Goal: Communication & Community: Answer question/provide support

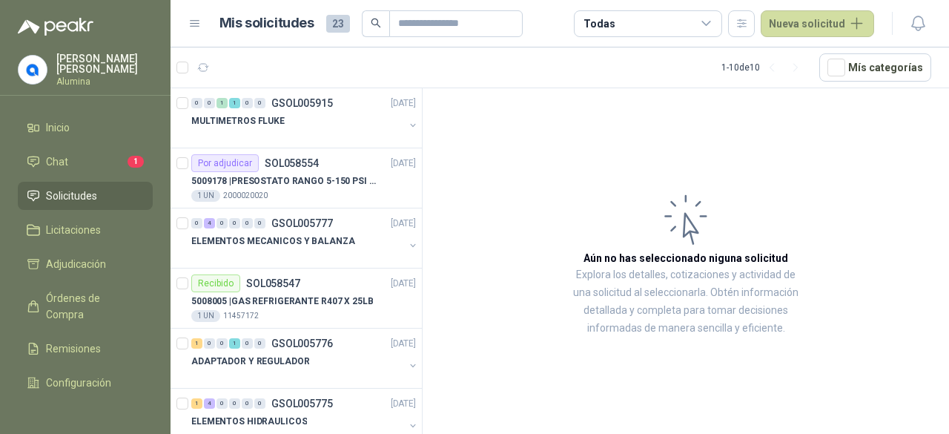
scroll to position [119, 0]
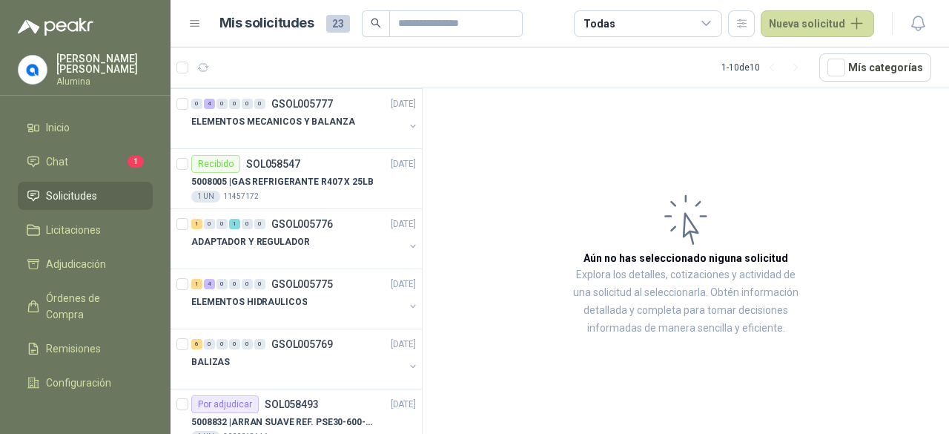
click at [86, 165] on li "Chat 1" at bounding box center [85, 161] width 117 height 16
click at [84, 162] on li "Chat 1" at bounding box center [85, 161] width 117 height 16
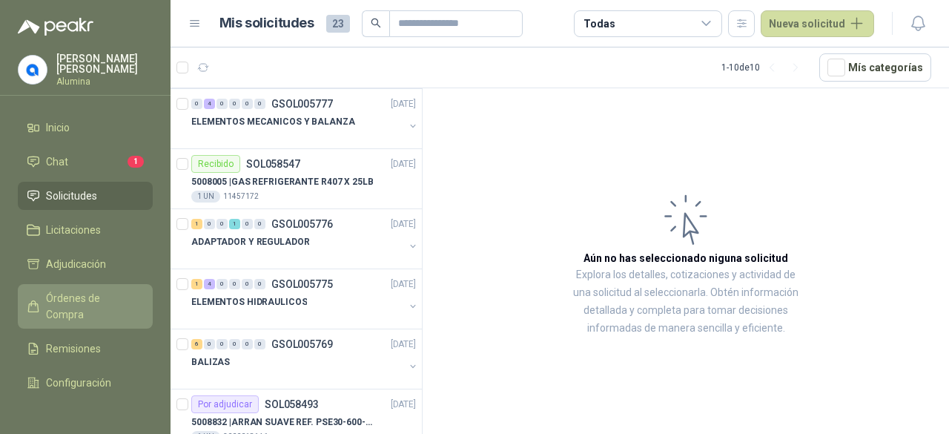
click at [72, 305] on span "Órdenes de Compra" at bounding box center [92, 306] width 93 height 33
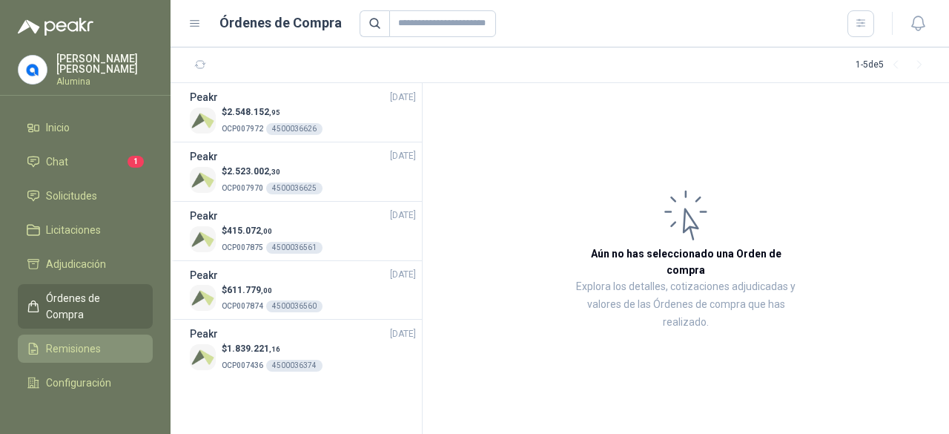
click at [93, 340] on span "Remisiones" at bounding box center [73, 348] width 55 height 16
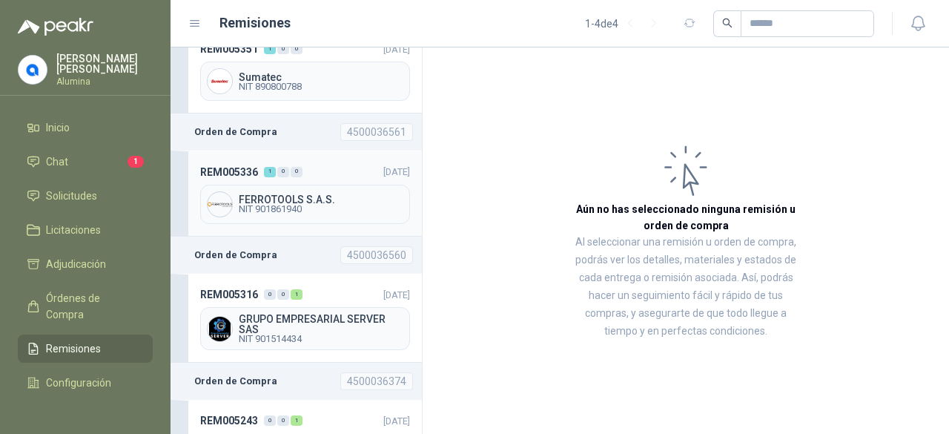
scroll to position [102, 0]
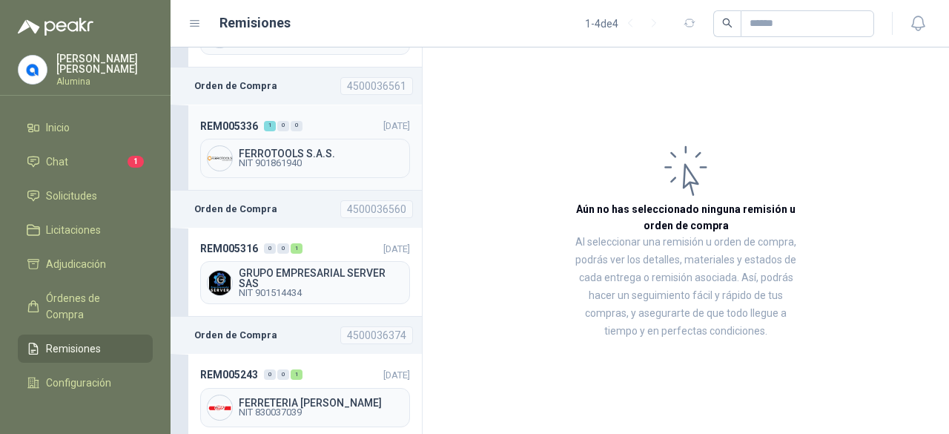
click at [287, 159] on span "NIT 901861940" at bounding box center [321, 163] width 165 height 9
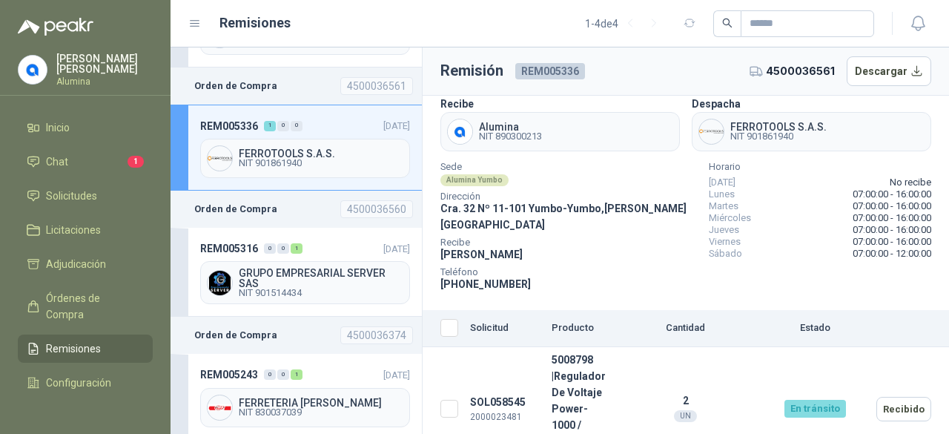
scroll to position [36, 0]
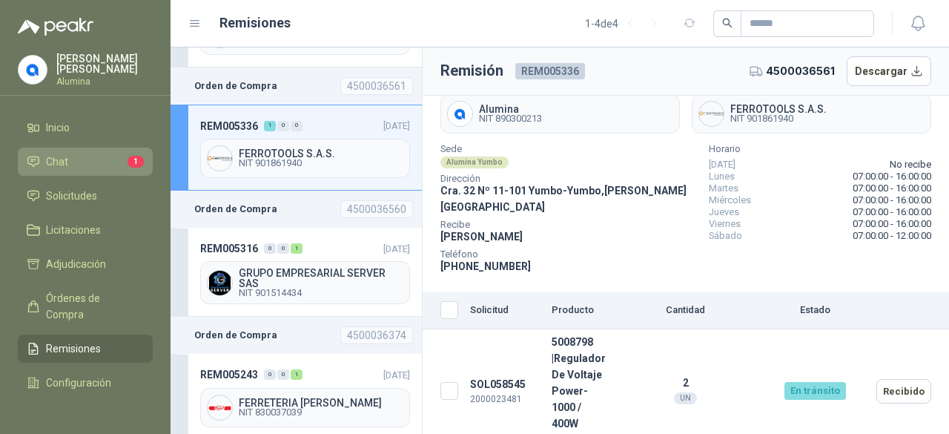
click at [68, 165] on li "Chat 1" at bounding box center [85, 161] width 117 height 16
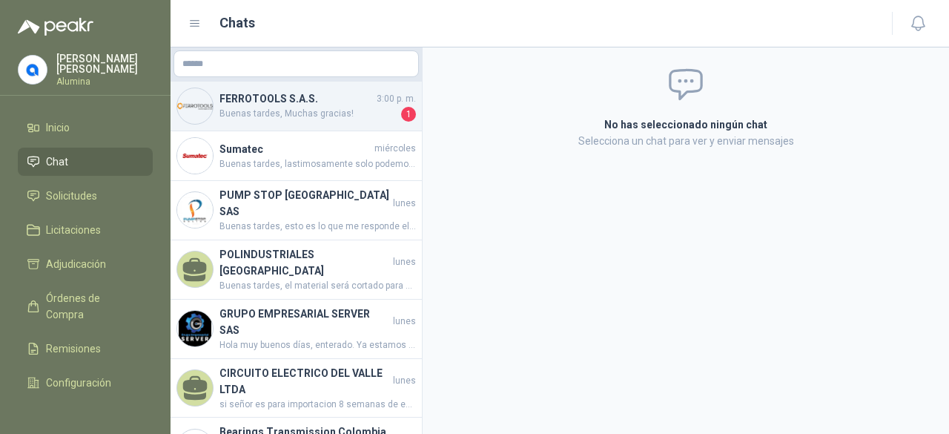
click at [304, 115] on span "Buenas tardes, Muchas gracias!" at bounding box center [308, 114] width 179 height 15
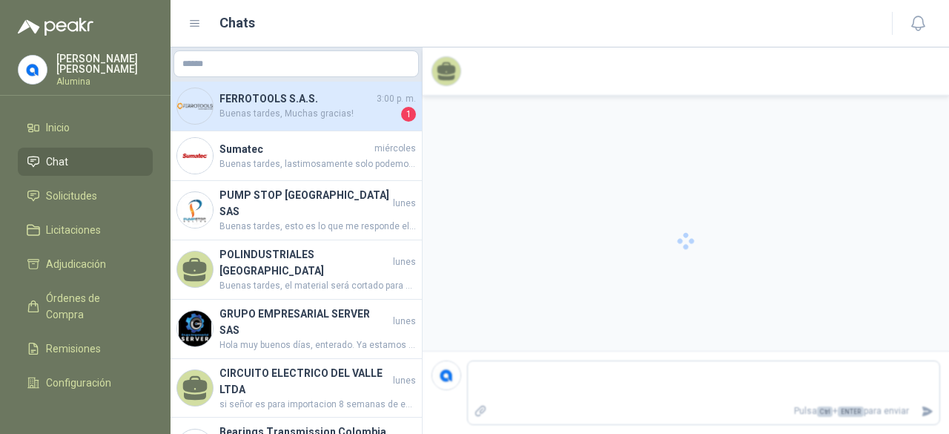
scroll to position [18, 0]
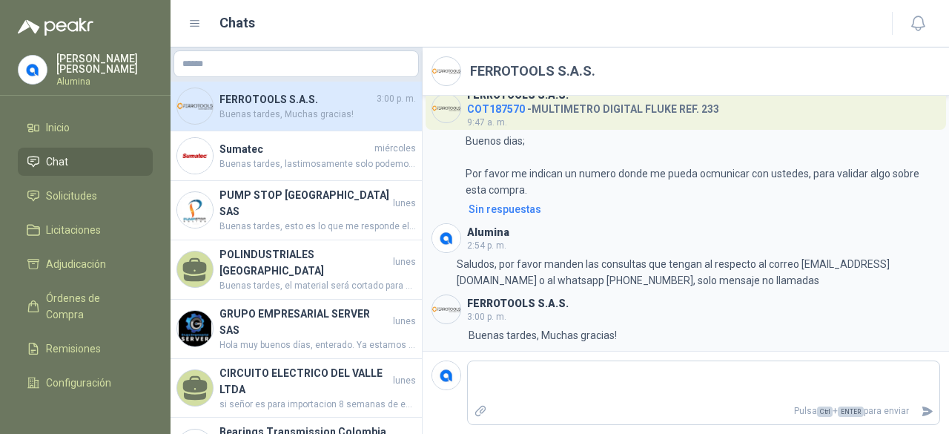
click at [89, 73] on p "[PERSON_NAME]" at bounding box center [104, 63] width 96 height 21
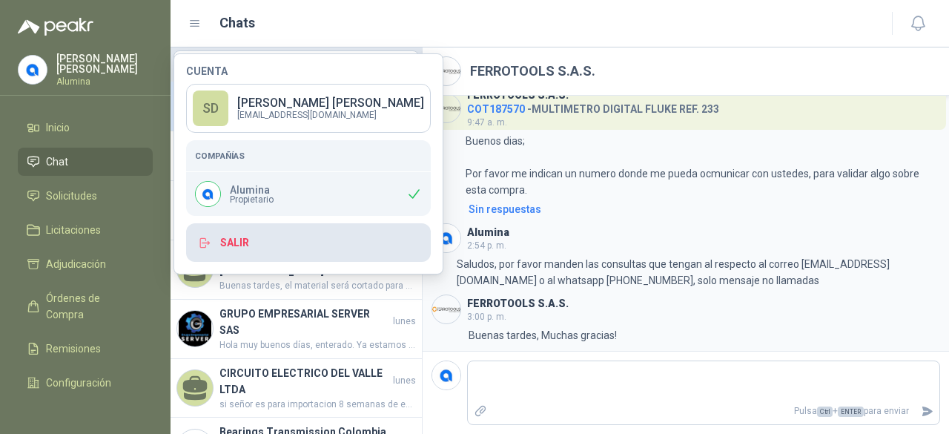
click at [219, 234] on button "Salir" at bounding box center [308, 242] width 245 height 39
click at [239, 237] on button "Salir" at bounding box center [308, 242] width 245 height 39
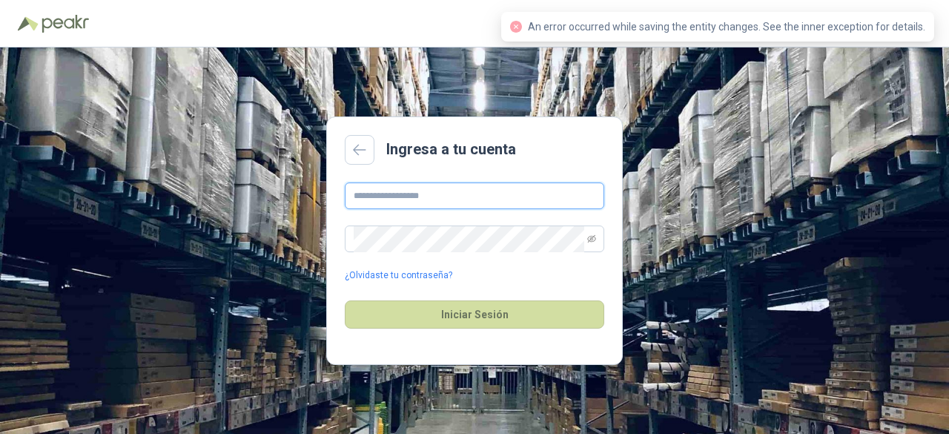
type input "**********"
